Goal: Use online tool/utility: Utilize a website feature to perform a specific function

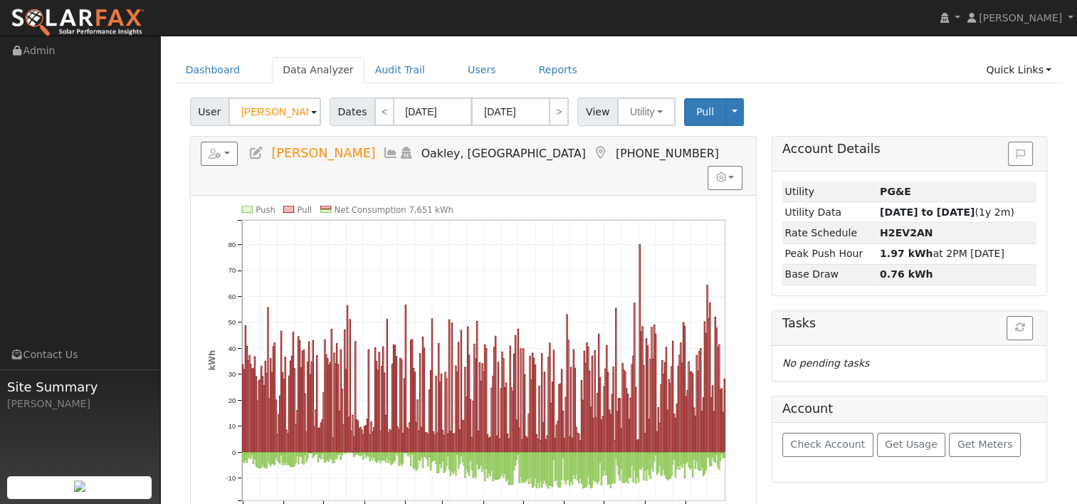
scroll to position [71, 0]
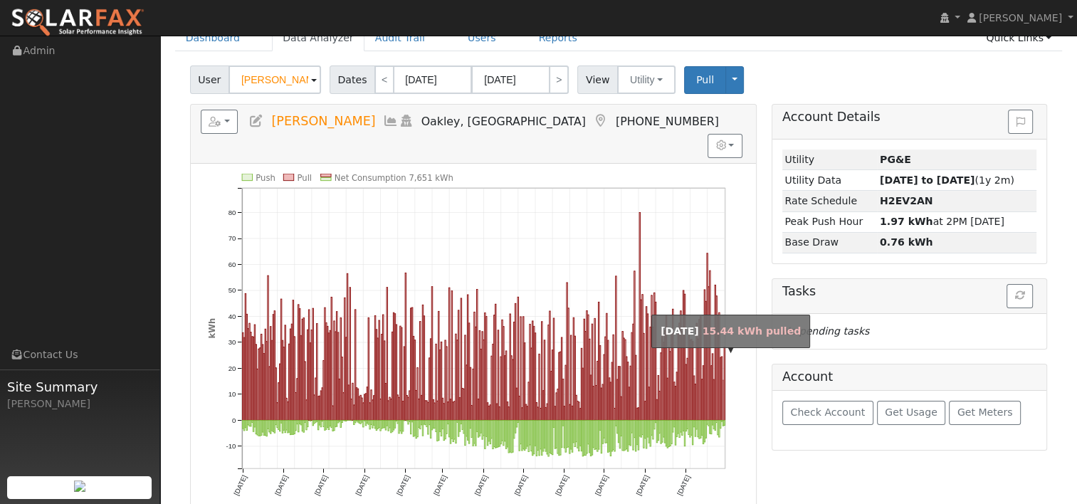
click at [723, 380] on rect "onclick=""" at bounding box center [723, 400] width 1 height 40
type input "[DATE]"
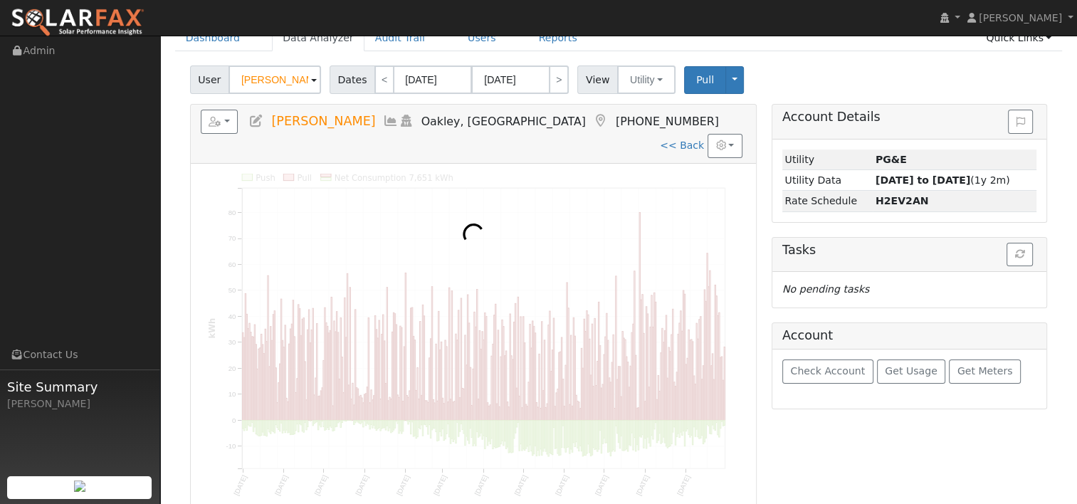
scroll to position [0, 0]
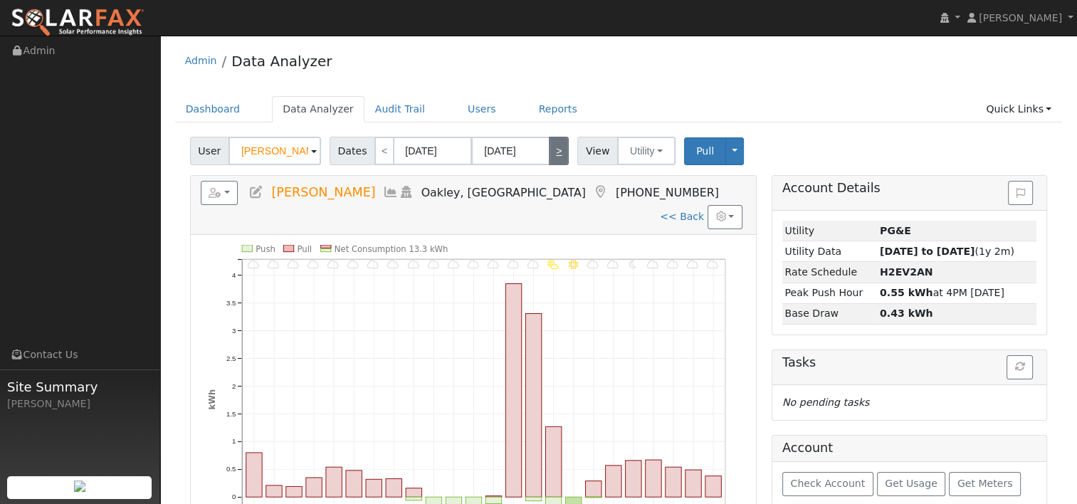
click at [550, 147] on link ">" at bounding box center [559, 151] width 20 height 28
type input "[DATE]"
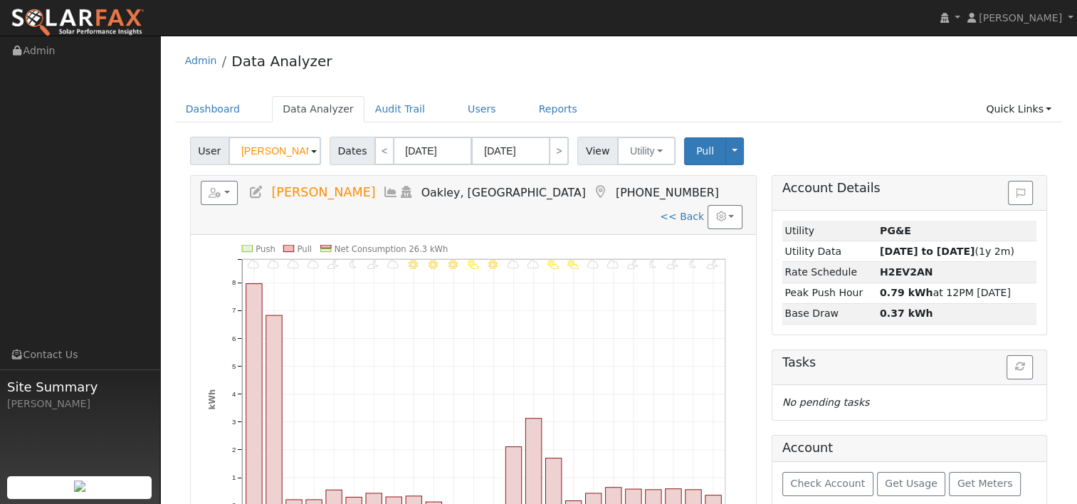
scroll to position [71, 0]
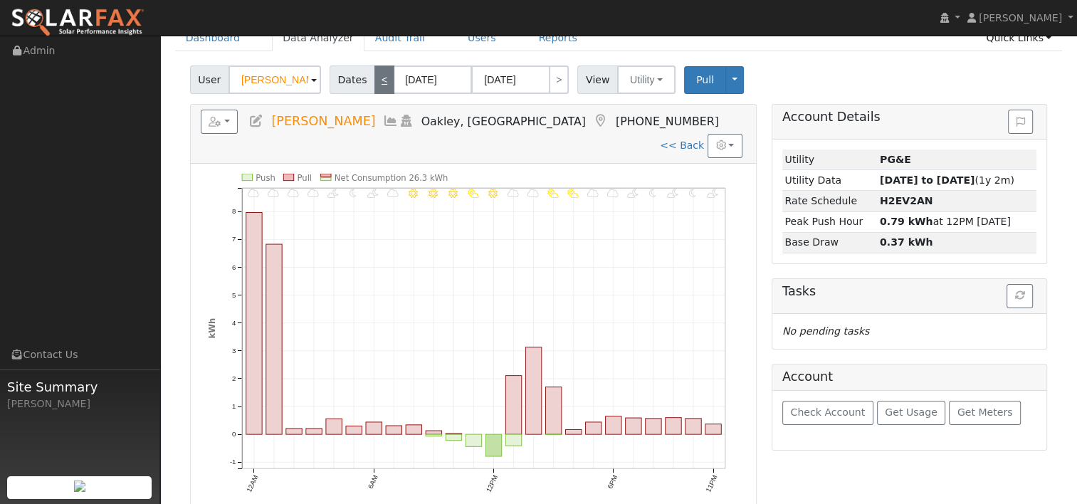
click at [380, 77] on link "<" at bounding box center [385, 80] width 20 height 28
type input "[DATE]"
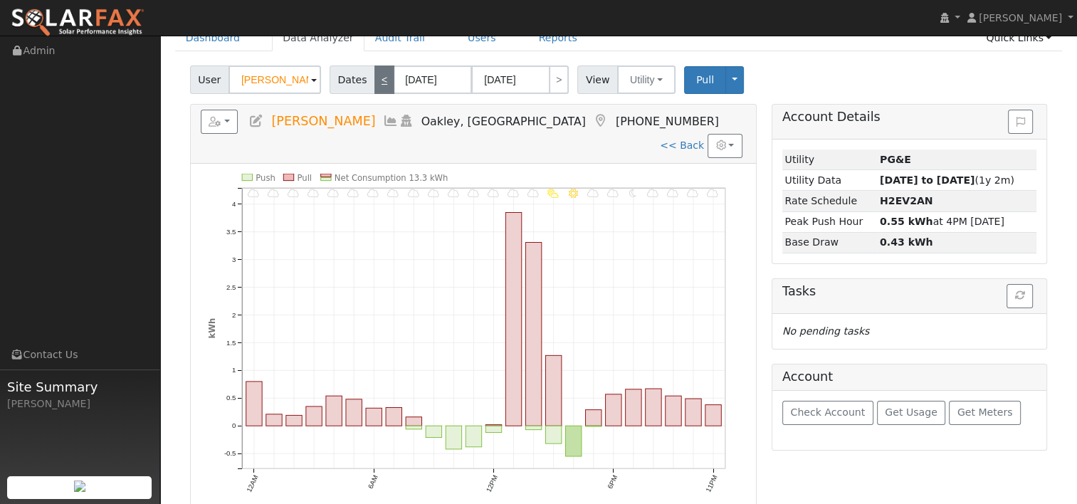
click at [376, 73] on link "<" at bounding box center [385, 80] width 20 height 28
type input "[DATE]"
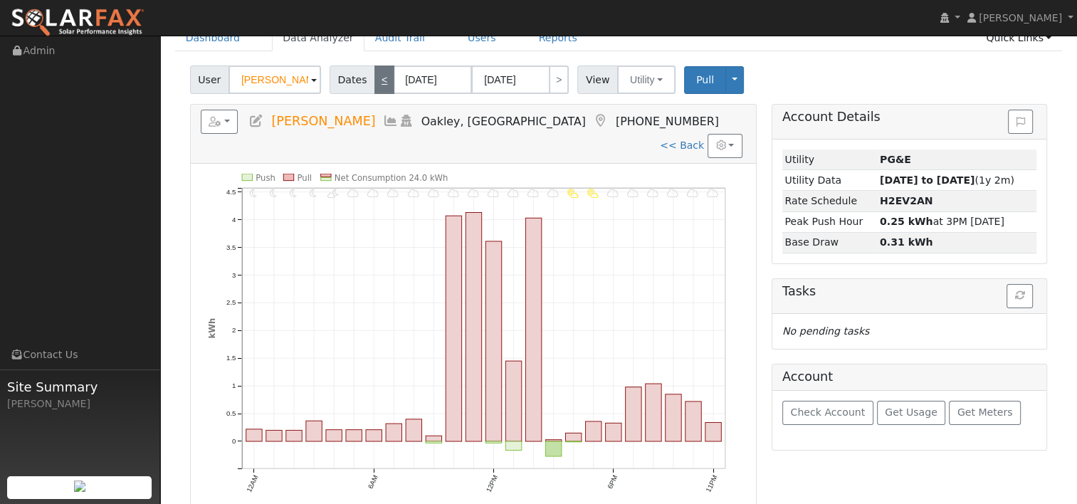
click at [375, 78] on link "<" at bounding box center [385, 80] width 20 height 28
type input "[DATE]"
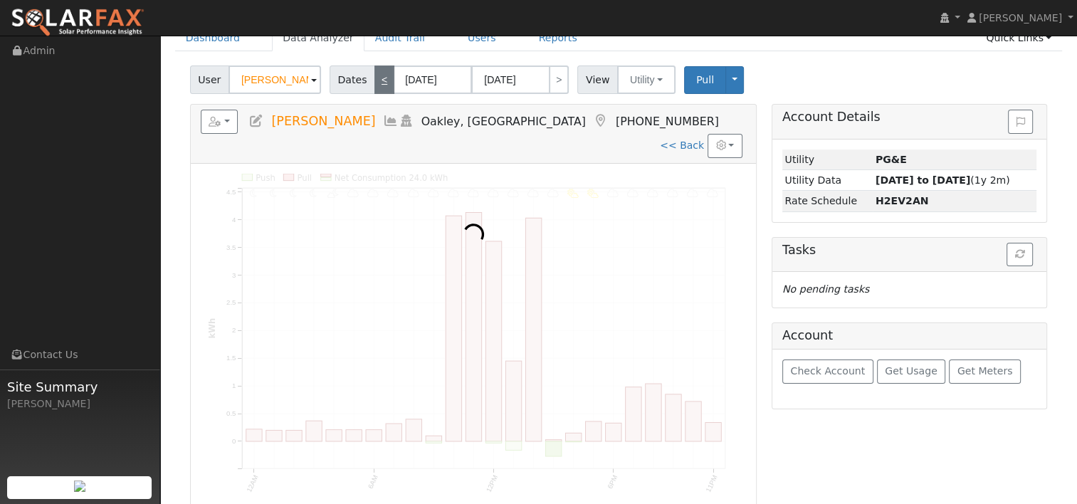
scroll to position [0, 0]
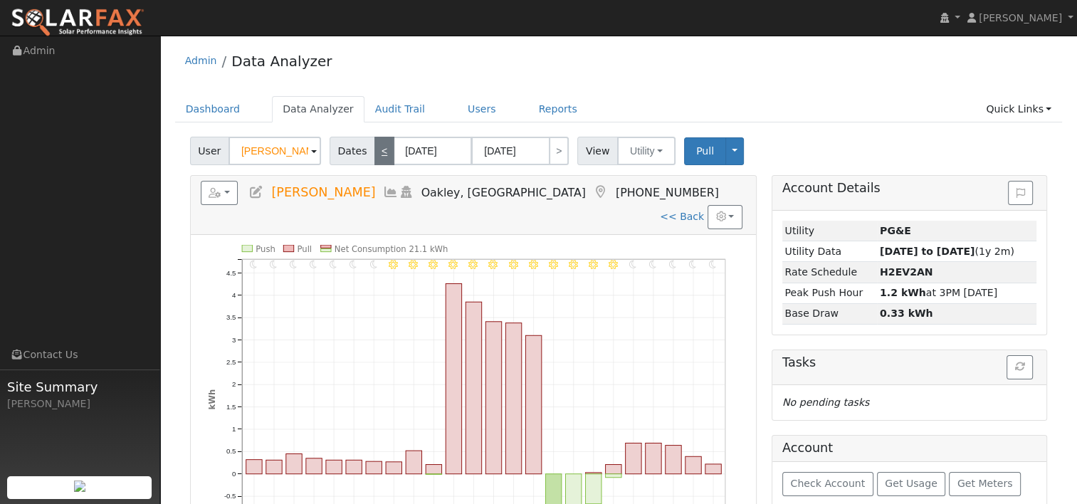
click at [372, 78] on div "Admin Data Analyzer" at bounding box center [619, 64] width 888 height 43
click at [377, 155] on link "<" at bounding box center [385, 151] width 20 height 28
type input "[DATE]"
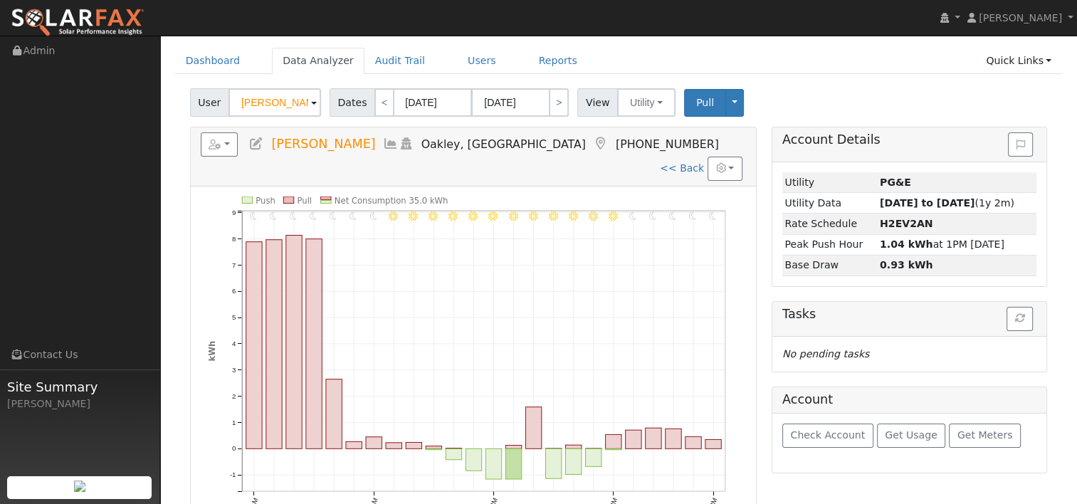
scroll to position [71, 0]
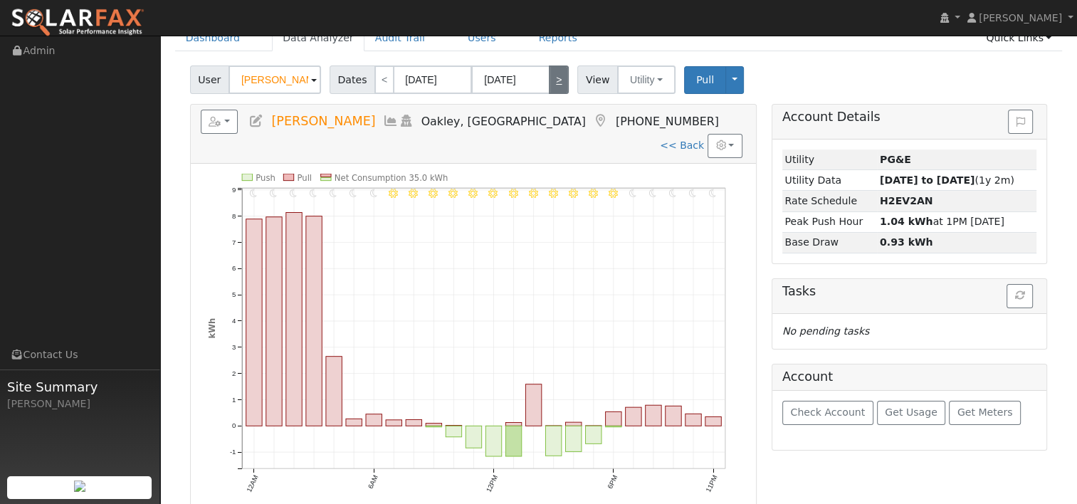
click at [549, 81] on link ">" at bounding box center [559, 80] width 20 height 28
type input "[DATE]"
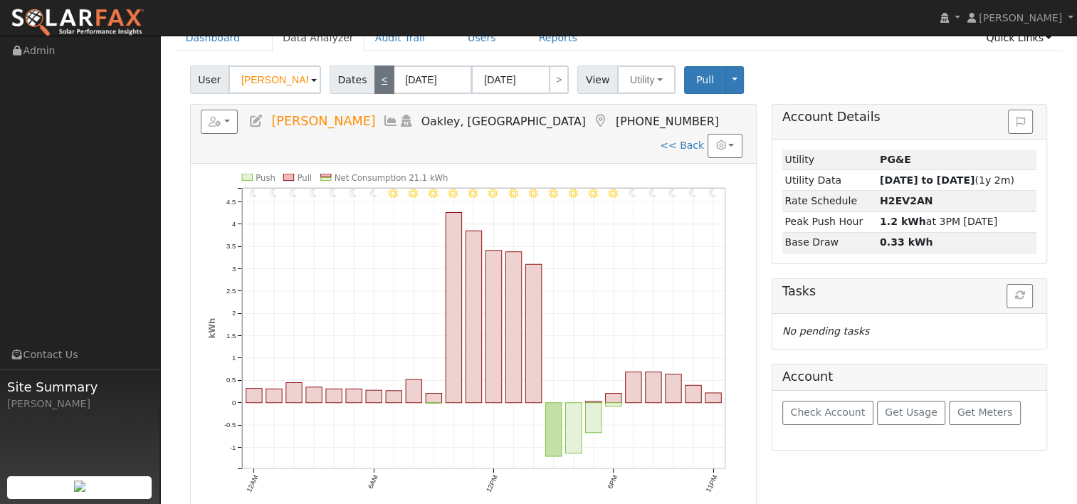
click at [375, 74] on link "<" at bounding box center [385, 80] width 20 height 28
type input "[DATE]"
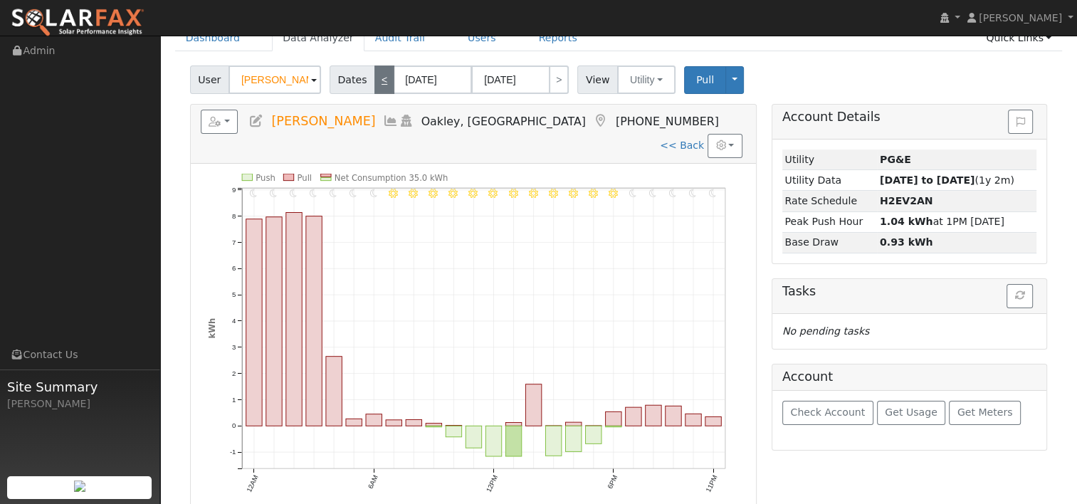
click at [379, 80] on link "<" at bounding box center [385, 80] width 20 height 28
type input "[DATE]"
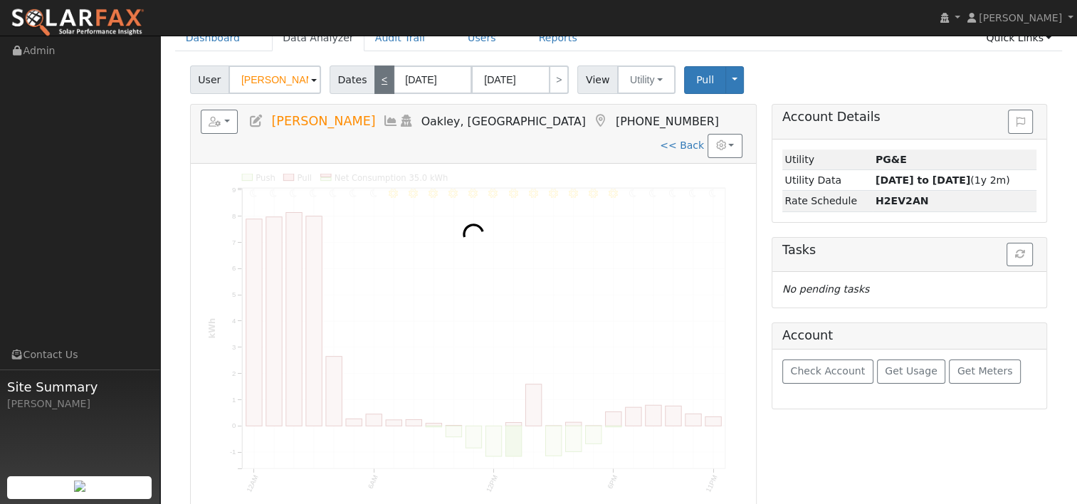
scroll to position [0, 0]
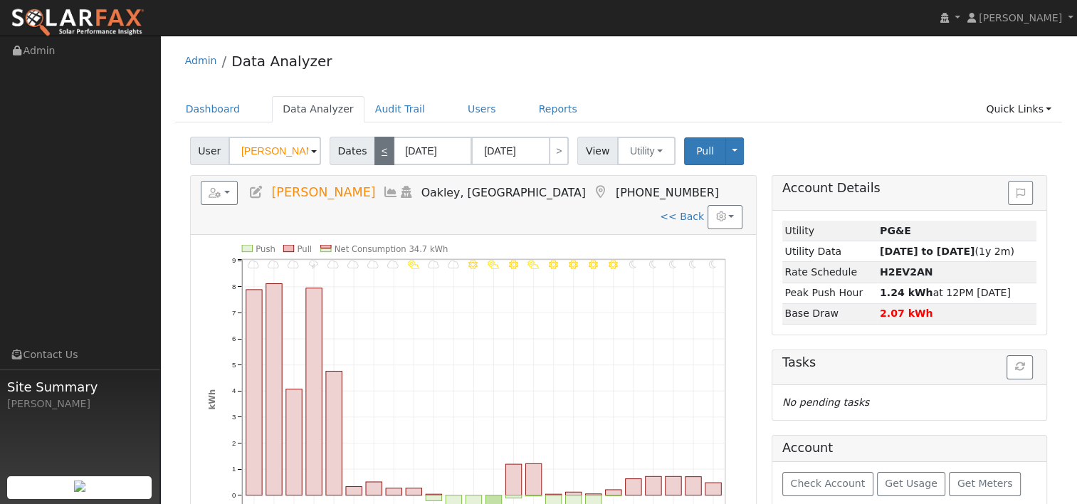
click at [375, 151] on link "<" at bounding box center [385, 151] width 20 height 28
type input "[DATE]"
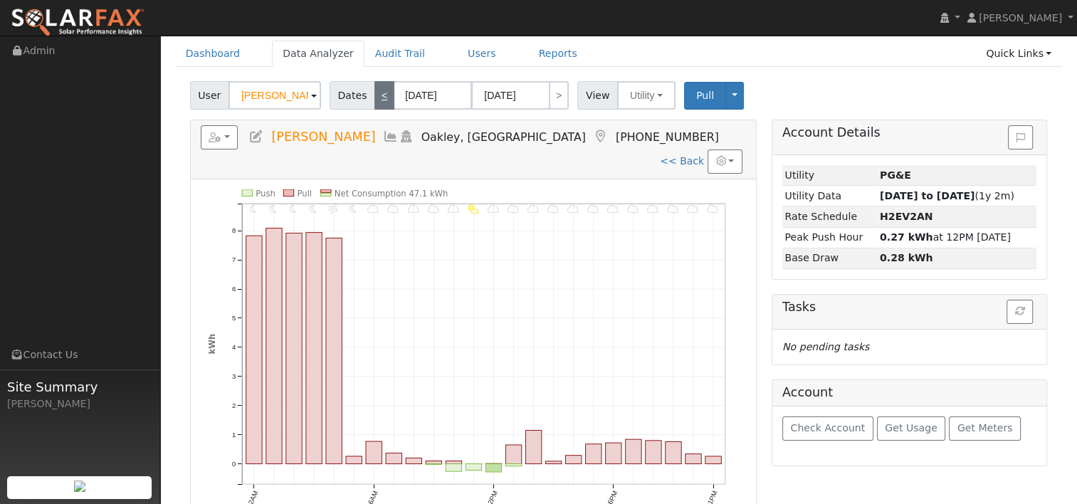
scroll to position [71, 0]
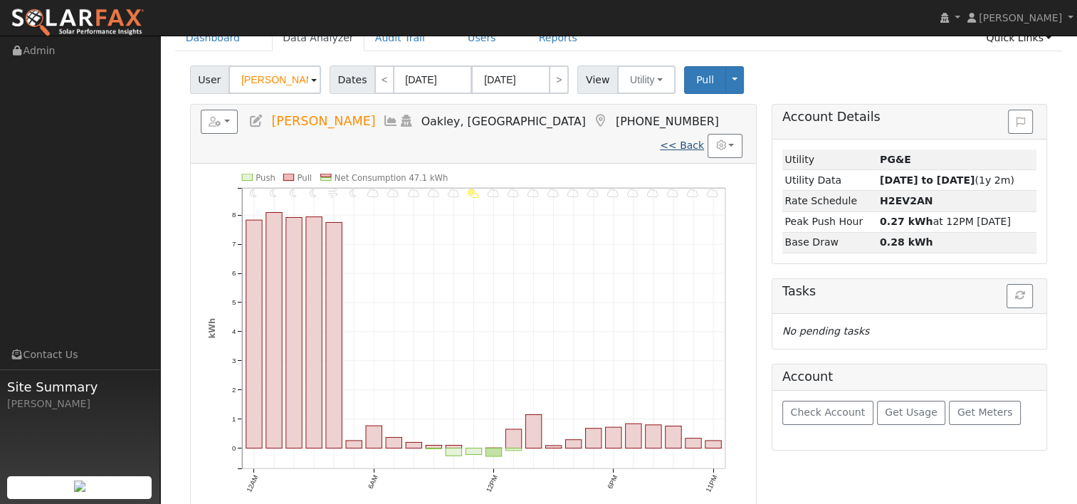
click at [678, 140] on link "<< Back" at bounding box center [682, 145] width 44 height 11
type input "[DATE]"
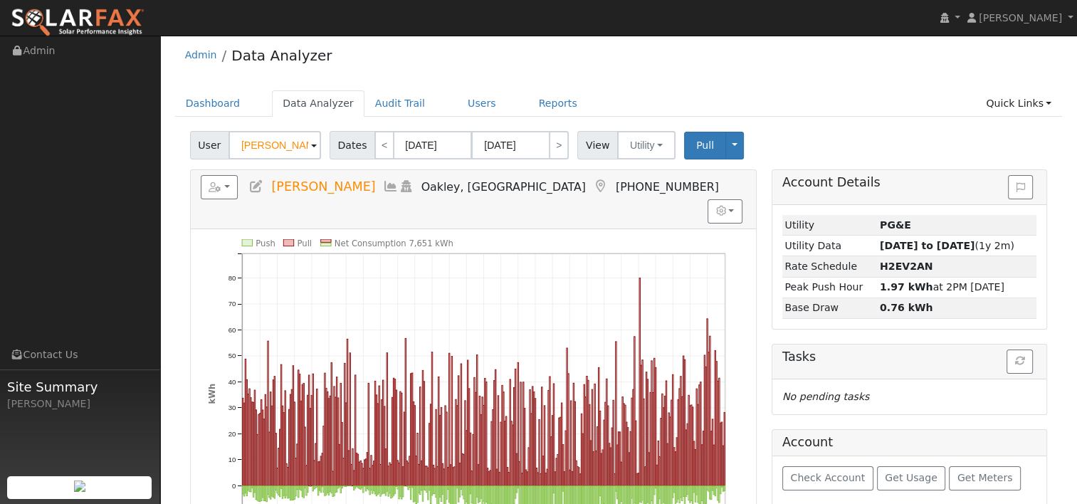
scroll to position [0, 0]
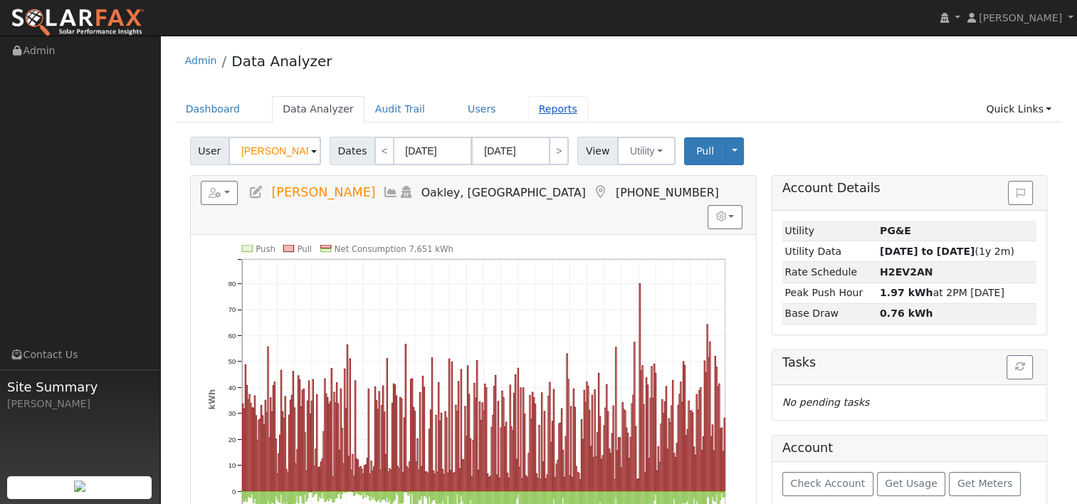
click at [530, 110] on link "Reports" at bounding box center [558, 109] width 60 height 26
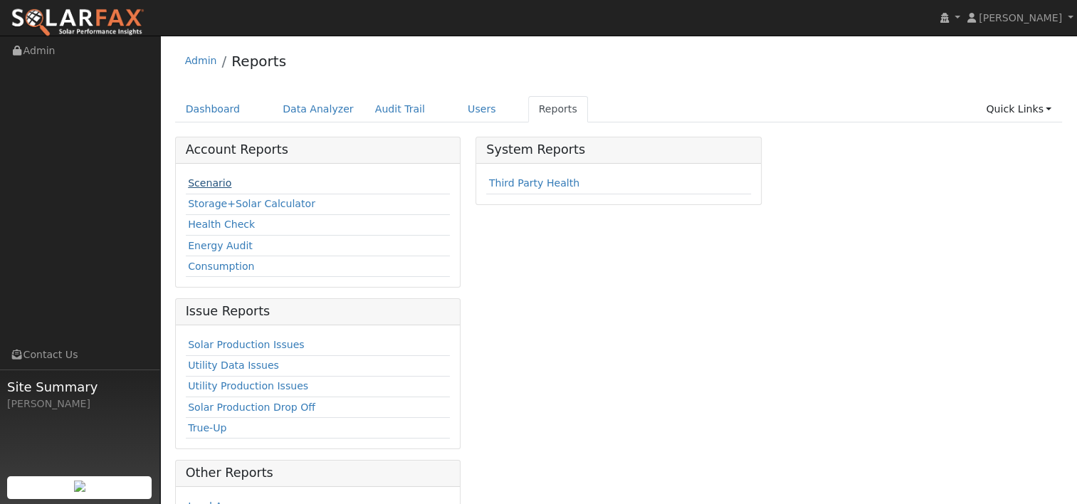
click at [207, 188] on link "Scenario" at bounding box center [209, 182] width 43 height 11
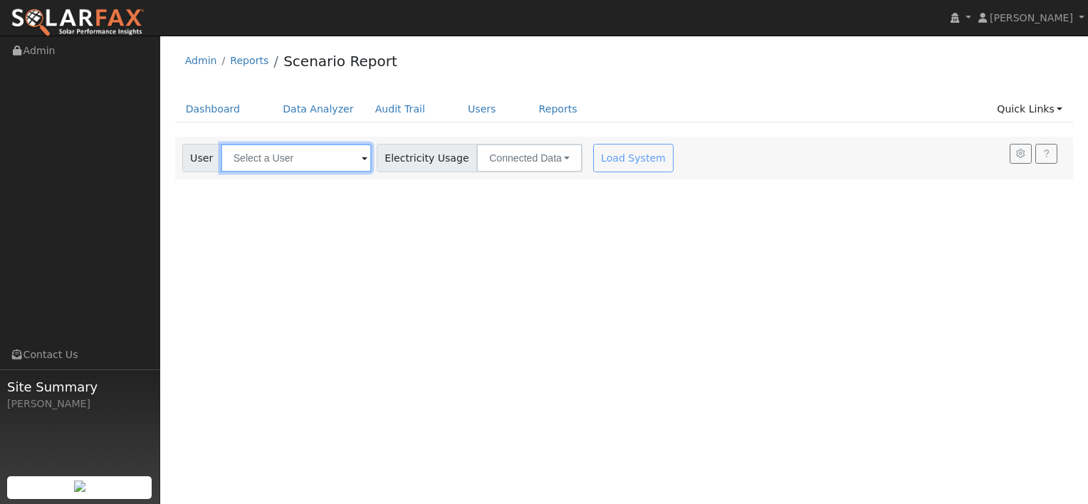
click at [277, 156] on input "text" at bounding box center [296, 158] width 151 height 28
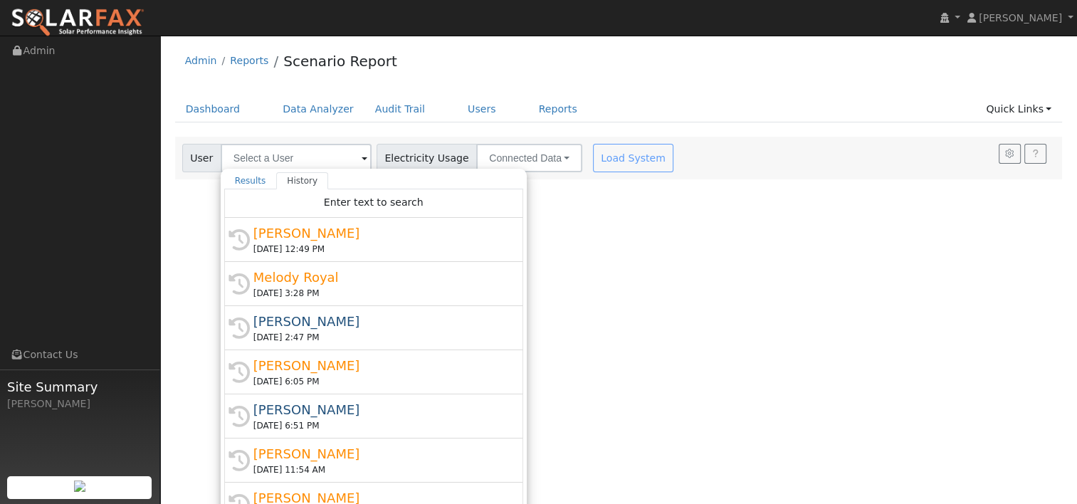
click at [295, 241] on div "[PERSON_NAME]" at bounding box center [381, 233] width 254 height 19
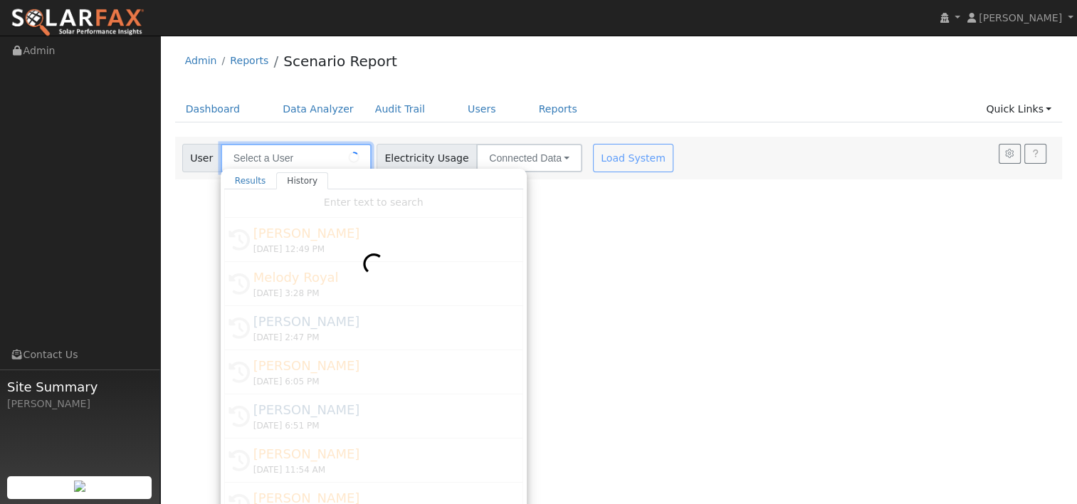
type input "[PERSON_NAME]"
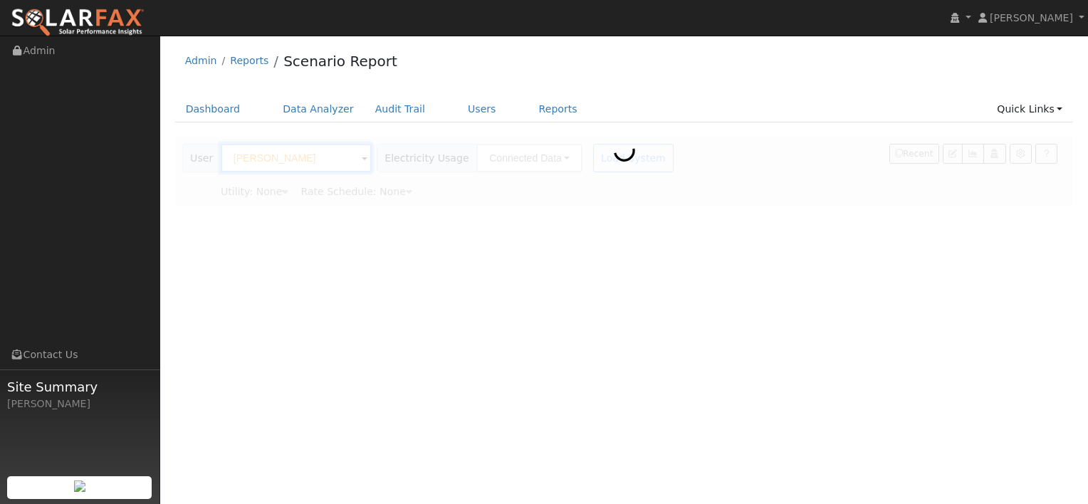
type input "Pacific Gas & Electric"
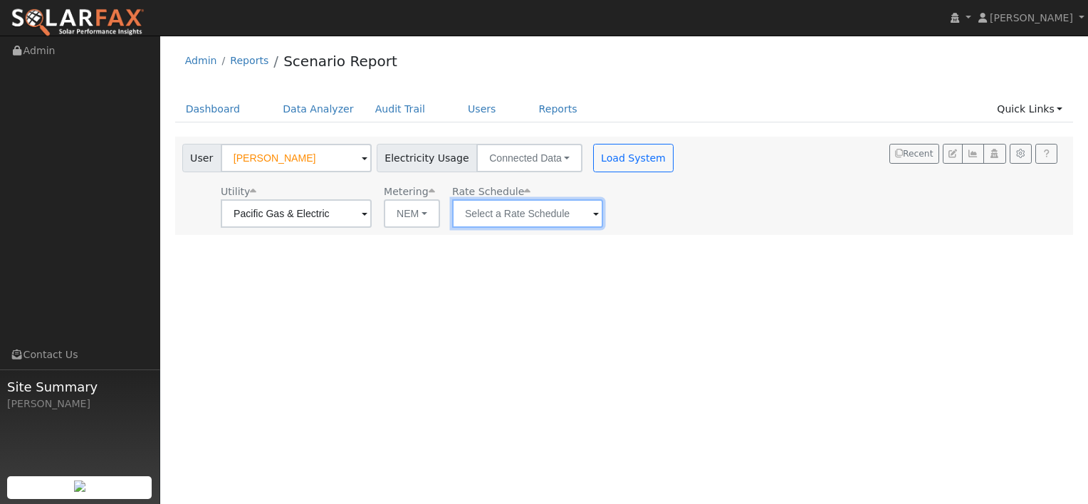
click at [529, 214] on input "text" at bounding box center [527, 213] width 151 height 28
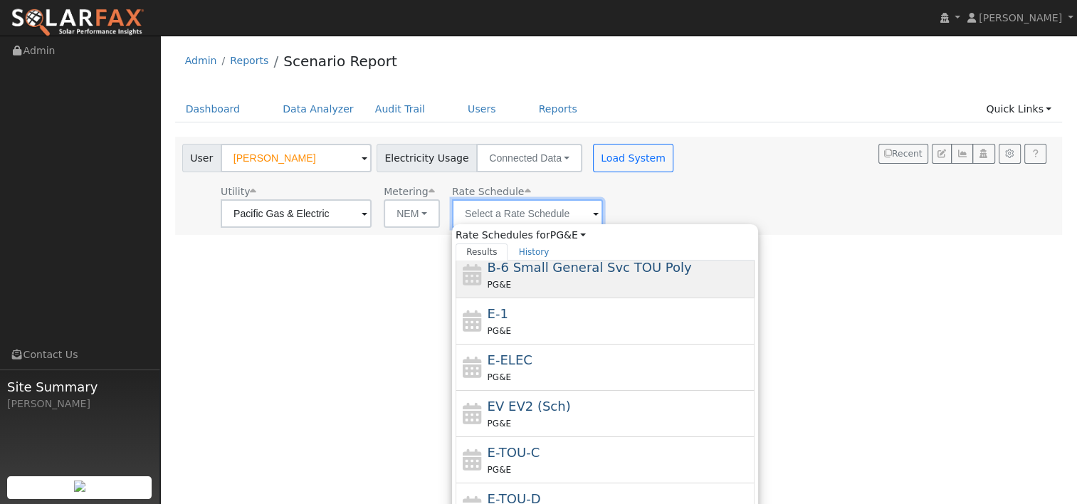
scroll to position [246, 0]
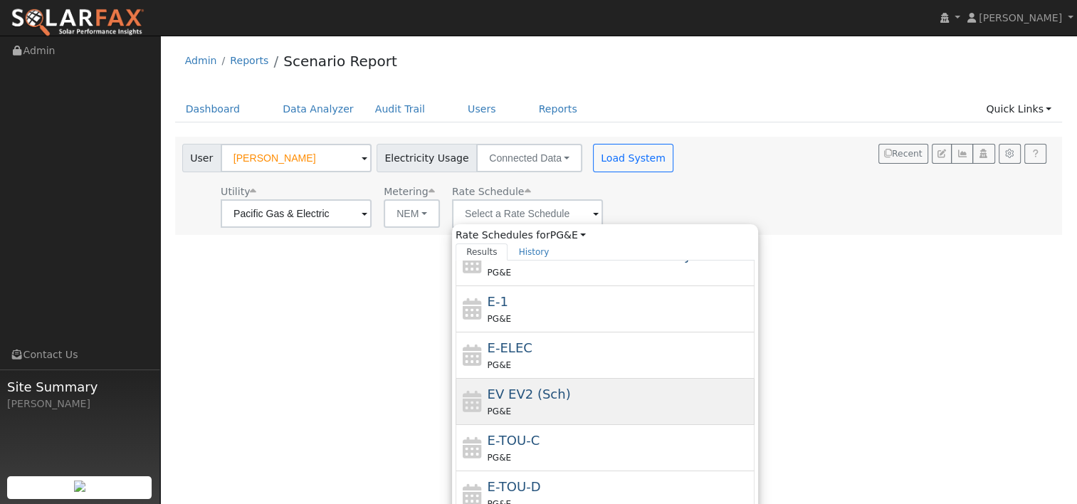
click at [501, 390] on span "EV EV2 (Sch)" at bounding box center [529, 394] width 83 height 15
type input "EV EV2 (Sch)"
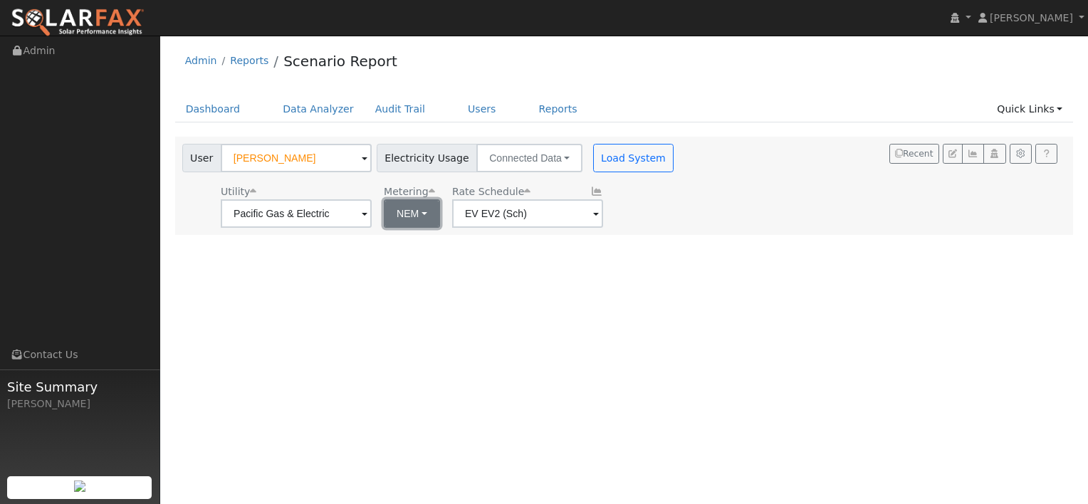
click at [422, 210] on button "NEM" at bounding box center [412, 213] width 56 height 28
click at [547, 283] on div "User Profile First name Last name Email Email Notifications No Emails No Emails…" at bounding box center [624, 270] width 928 height 469
click at [593, 164] on button "Load System" at bounding box center [633, 158] width 81 height 28
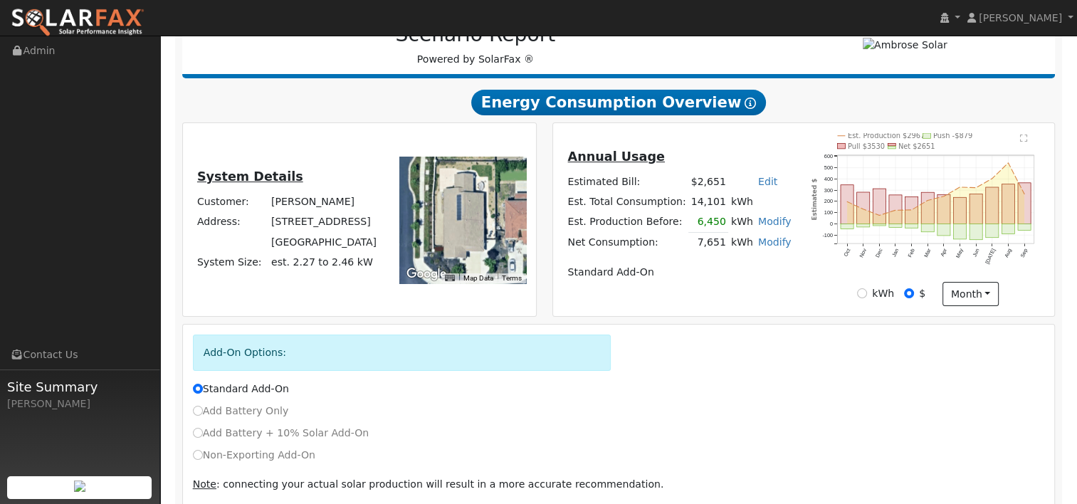
scroll to position [258, 0]
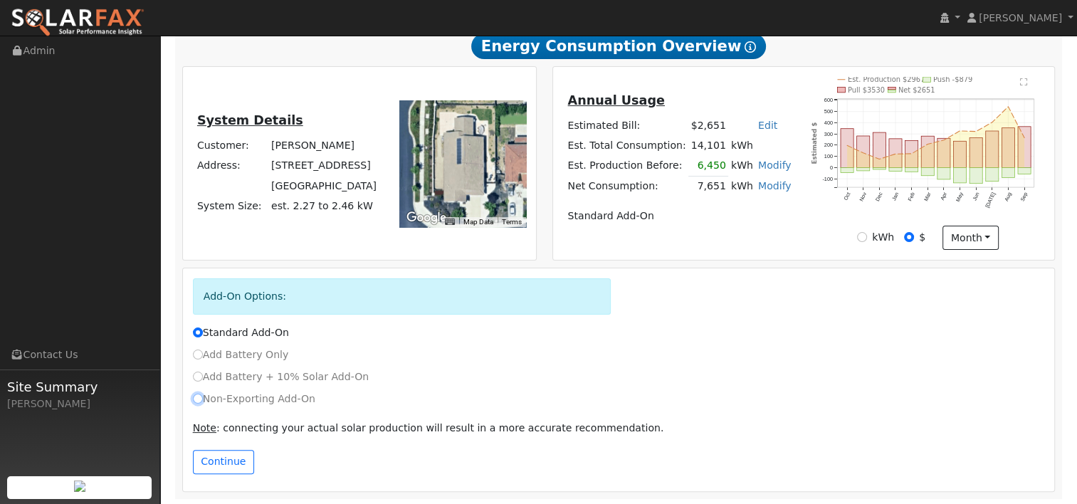
click at [196, 397] on input "Non-Exporting Add-On" at bounding box center [198, 399] width 10 height 10
radio input "true"
radio input "false"
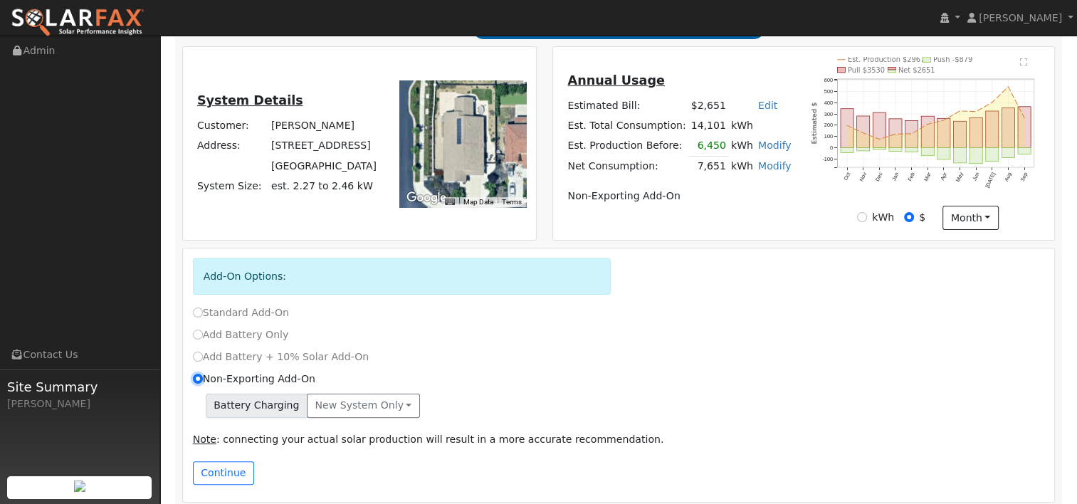
scroll to position [289, 0]
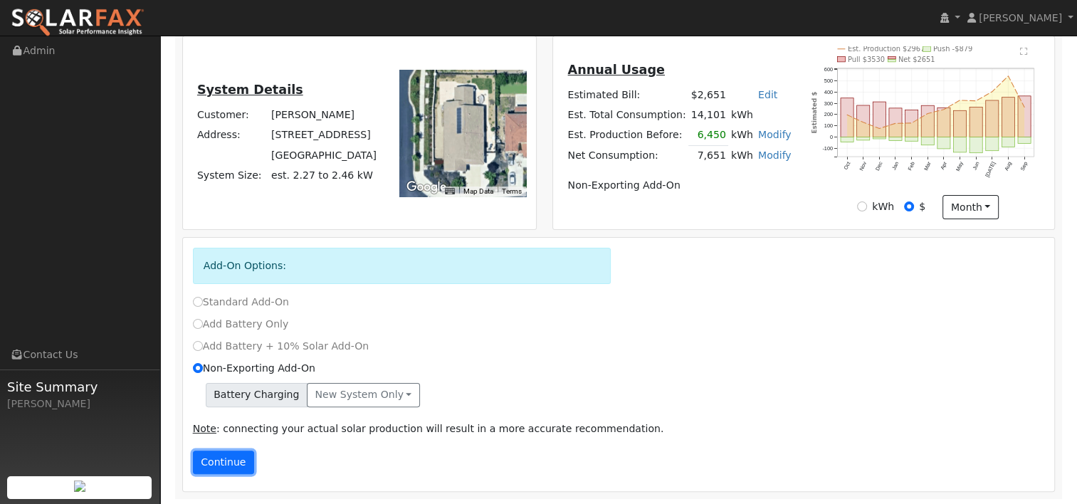
click at [214, 466] on button "Continue" at bounding box center [223, 463] width 61 height 24
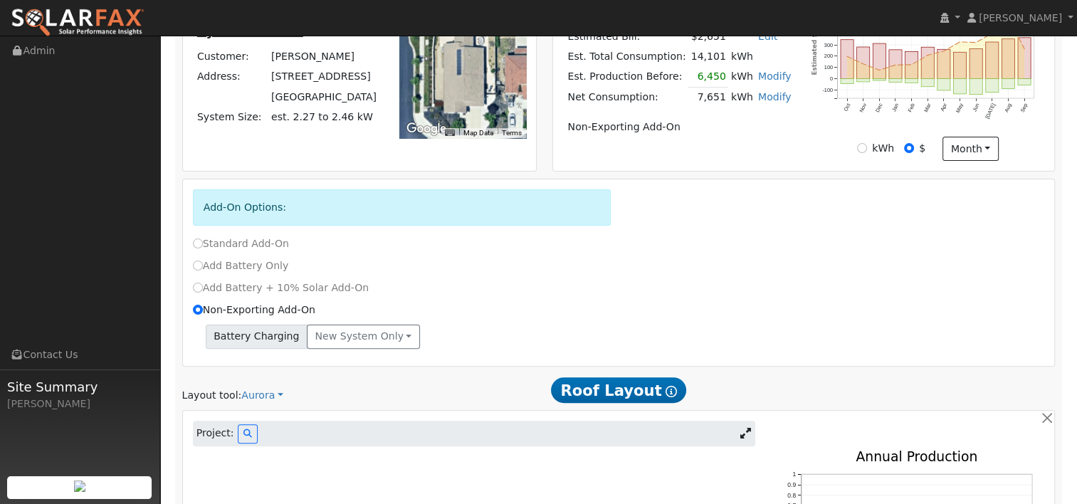
scroll to position [493, 0]
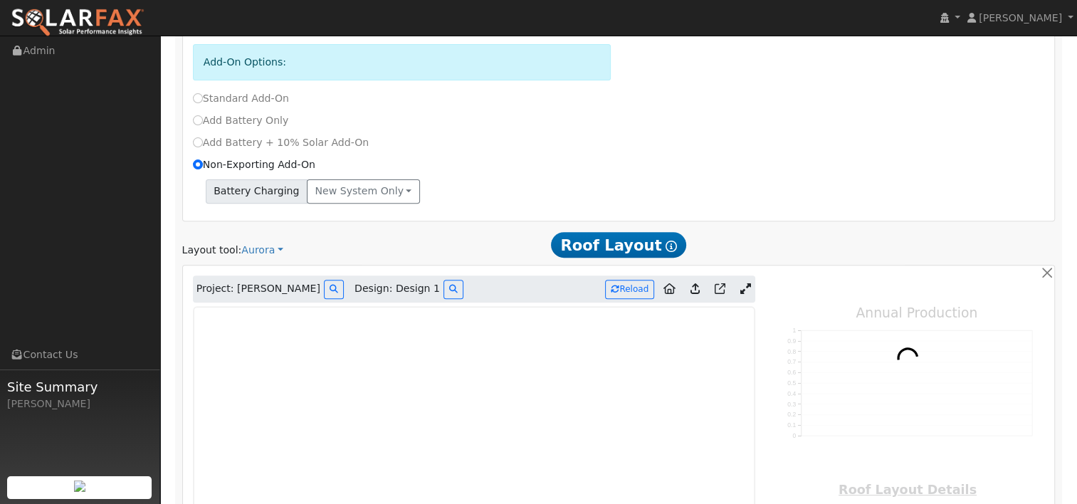
type input "7848"
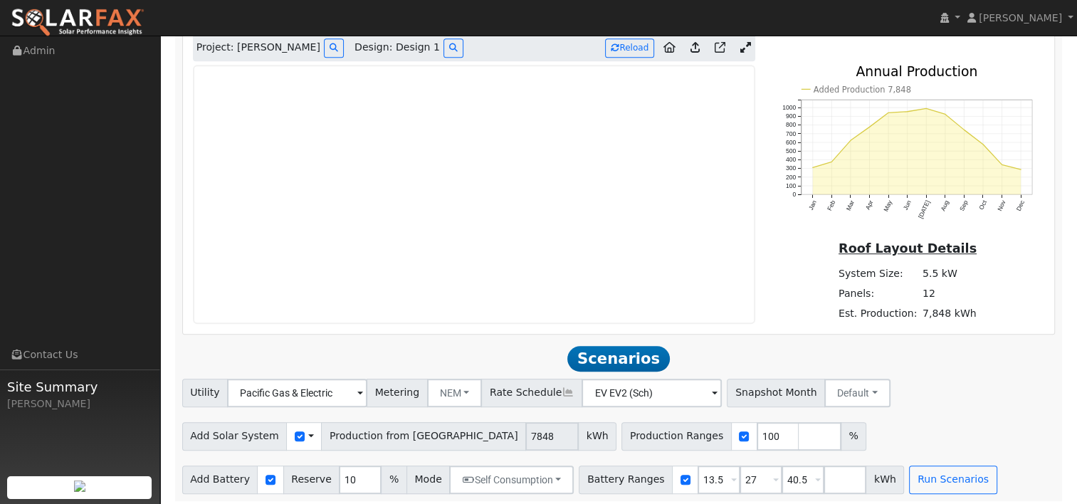
scroll to position [738, 0]
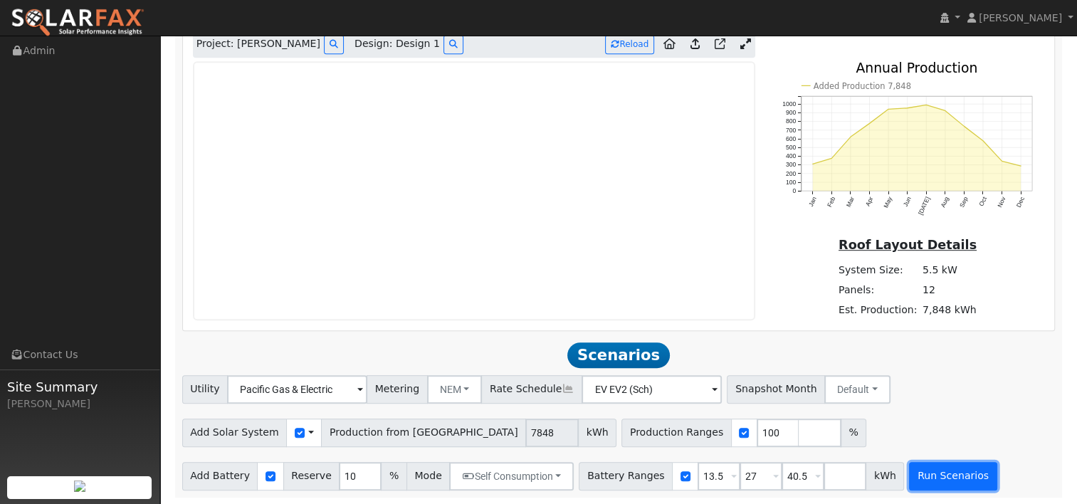
click at [920, 478] on button "Run Scenarios" at bounding box center [953, 476] width 88 height 28
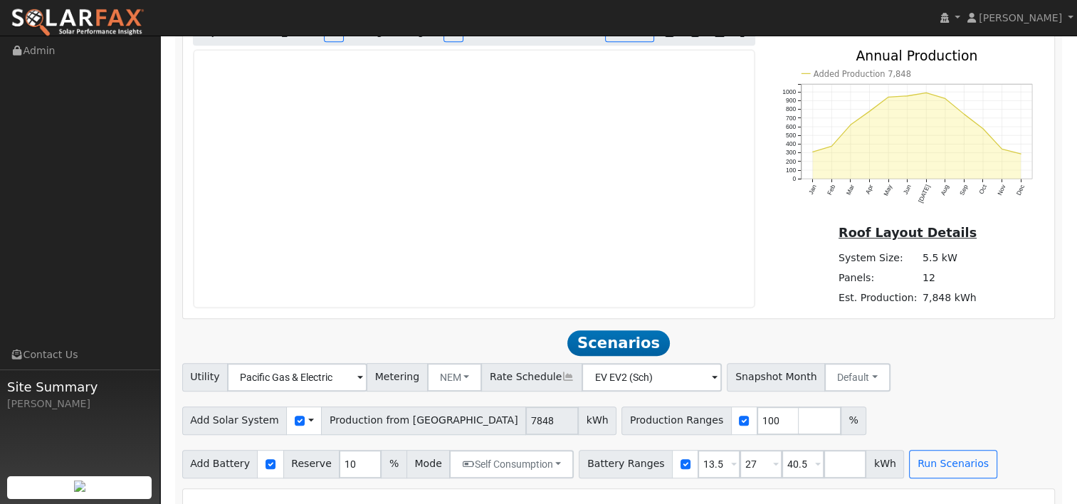
scroll to position [679, 0]
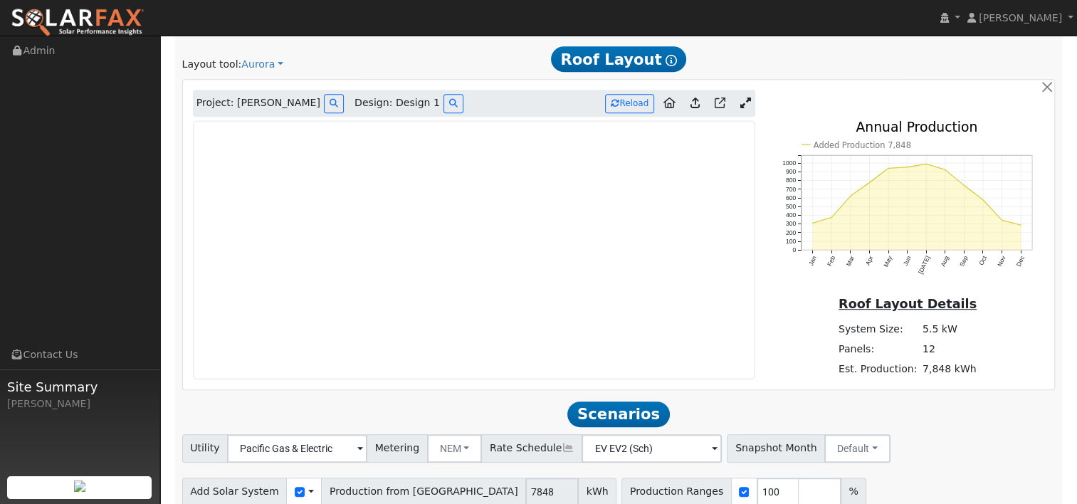
click at [743, 98] on icon at bounding box center [745, 103] width 11 height 11
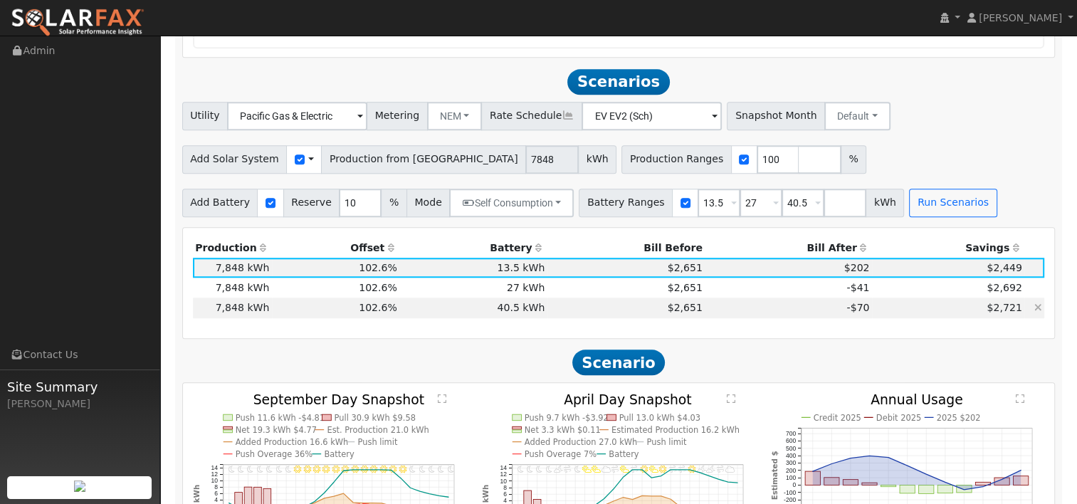
scroll to position [1319, 0]
click at [782, 204] on input "40.5" at bounding box center [803, 203] width 43 height 28
type input "0"
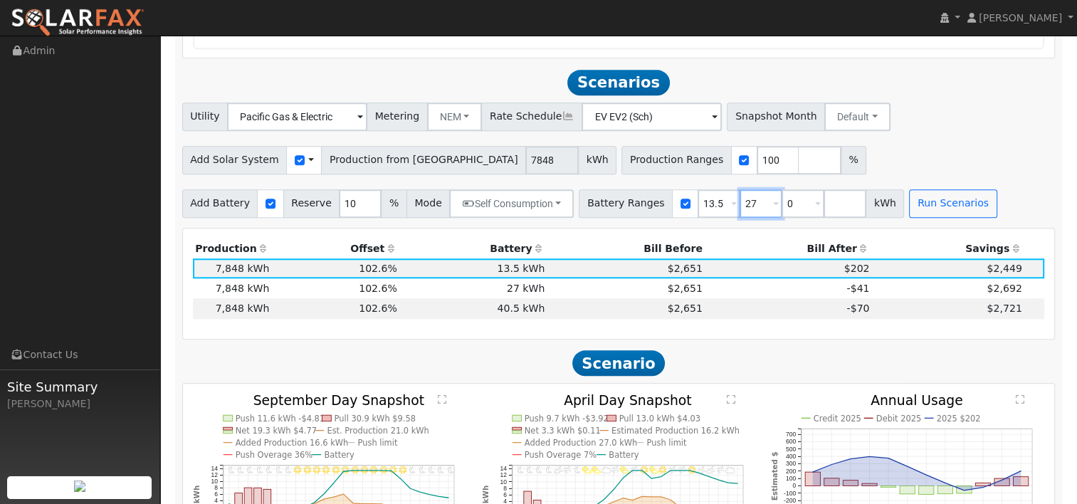
type input "13.5"
type input "27"
click at [740, 207] on input "13.5" at bounding box center [761, 203] width 43 height 28
type input "27"
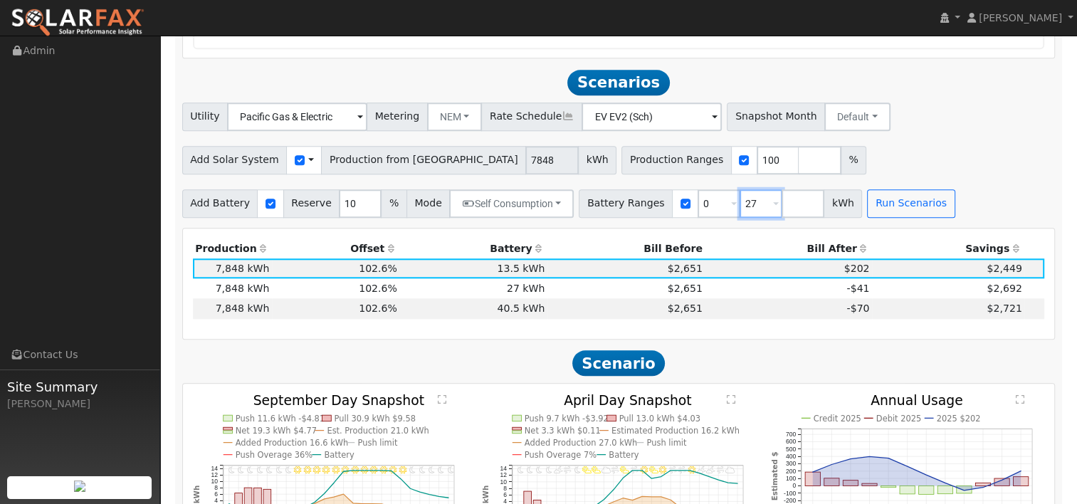
click at [740, 206] on input "27" at bounding box center [761, 203] width 43 height 28
type input "2"
type input "13.5"
click at [867, 204] on button "Run Scenarios" at bounding box center [911, 203] width 88 height 28
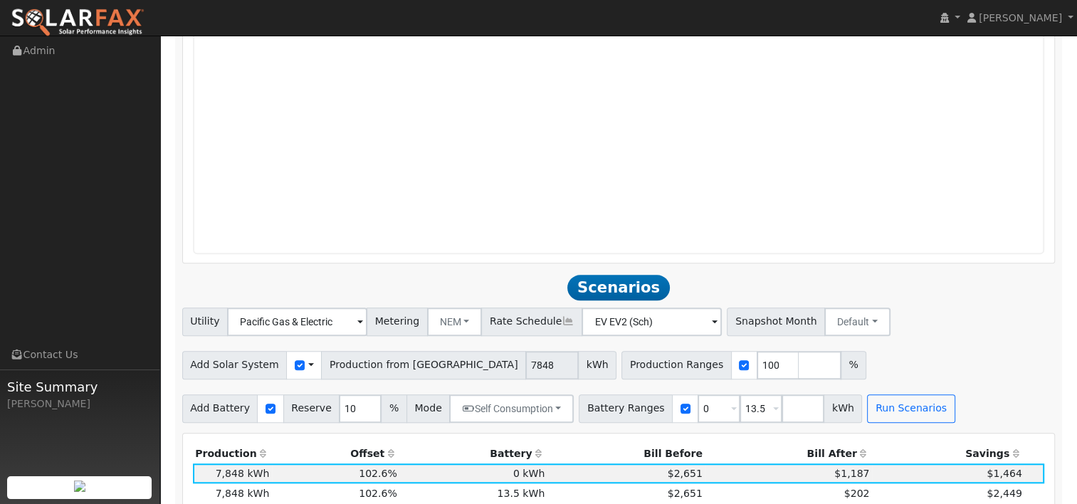
scroll to position [1273, 0]
